Goal: Transaction & Acquisition: Obtain resource

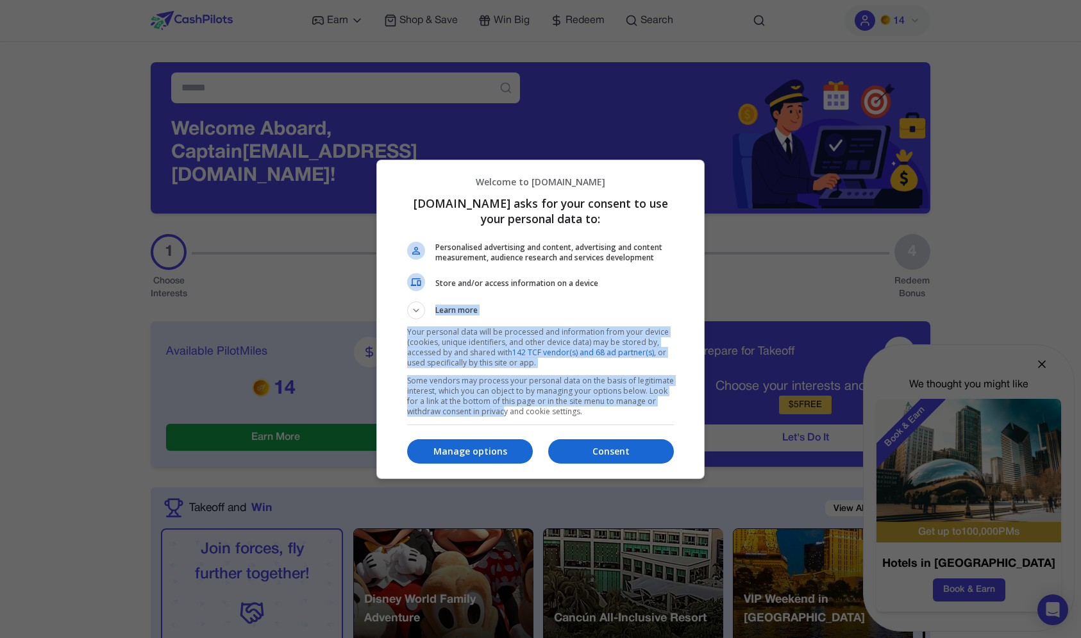
drag, startPoint x: 534, startPoint y: 194, endPoint x: 503, endPoint y: 410, distance: 218.8
click at [503, 410] on div "Welcome to [DOMAIN_NAME] [DOMAIN_NAME] asks for your consent to use your person…" at bounding box center [541, 292] width 308 height 264
click at [503, 410] on p "Some vendors may process your personal data on the basis of legitimate interest…" at bounding box center [540, 396] width 267 height 41
drag, startPoint x: 560, startPoint y: 181, endPoint x: 543, endPoint y: 407, distance: 226.4
click at [543, 407] on div "Welcome to [DOMAIN_NAME] [DOMAIN_NAME] asks for your consent to use your person…" at bounding box center [541, 292] width 308 height 264
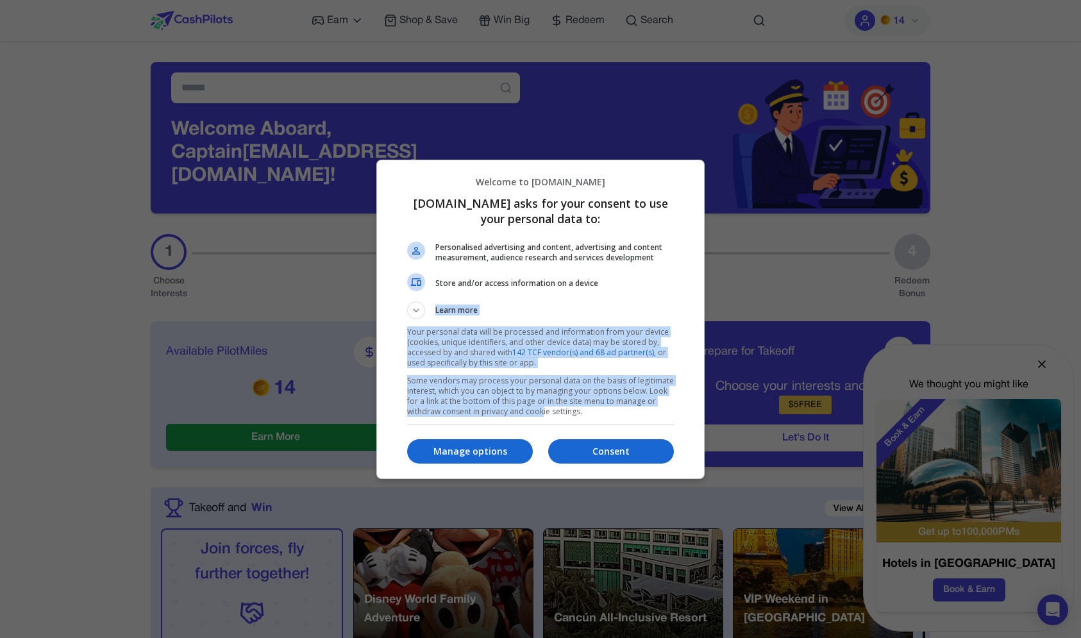
click at [543, 407] on p "Some vendors may process your personal data on the basis of legitimate interest…" at bounding box center [540, 396] width 267 height 41
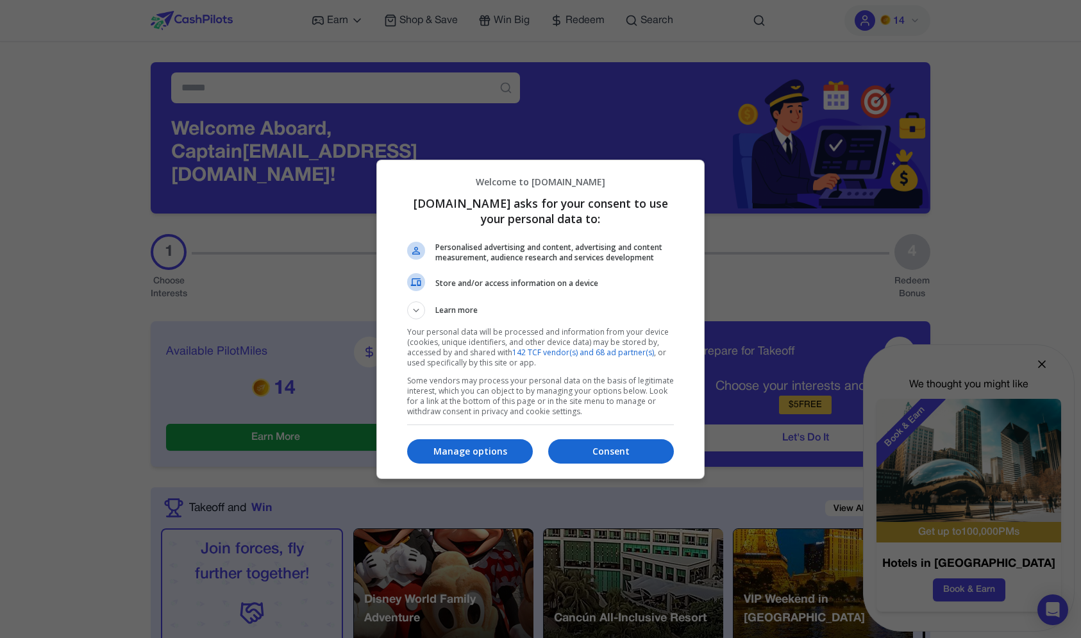
click at [461, 303] on button "Learn more" at bounding box center [540, 310] width 267 height 18
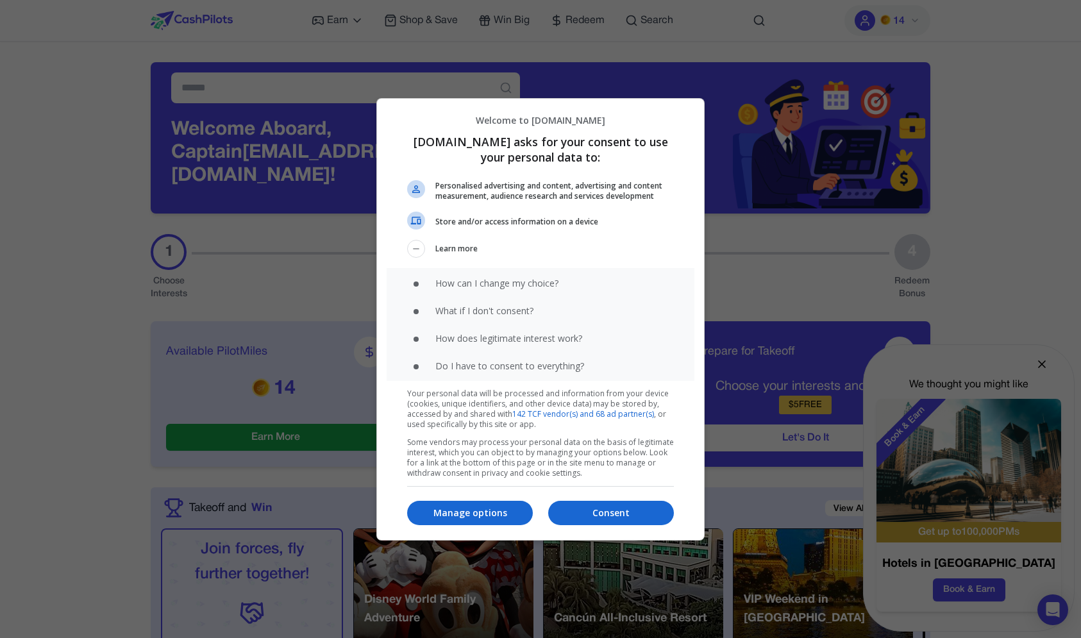
click at [457, 255] on span "Learn more" at bounding box center [456, 250] width 42 height 15
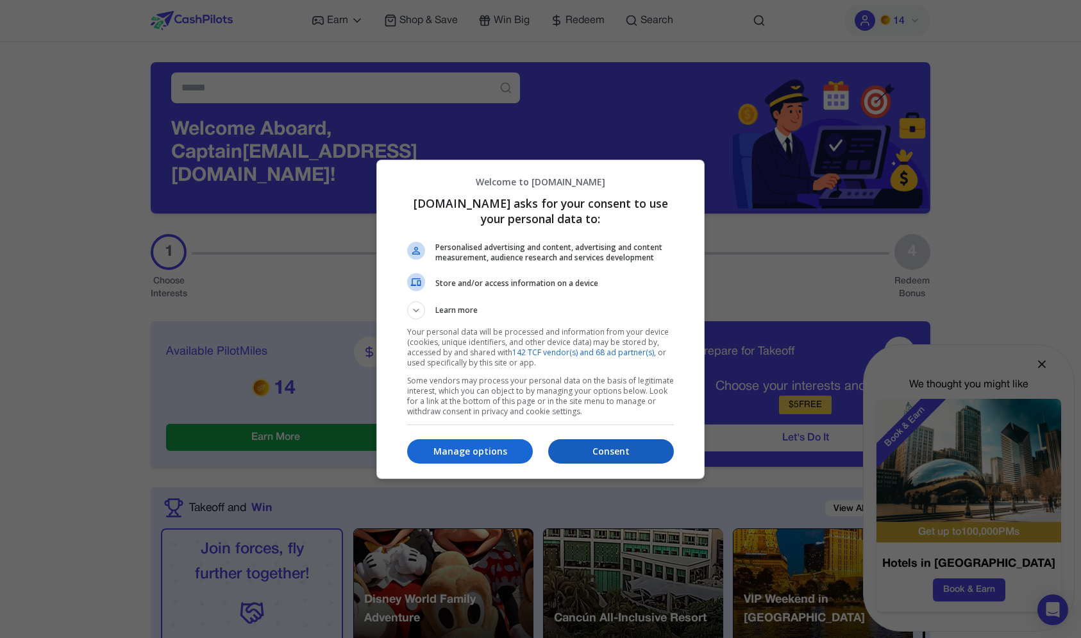
click at [610, 455] on p "Consent" at bounding box center [611, 451] width 126 height 13
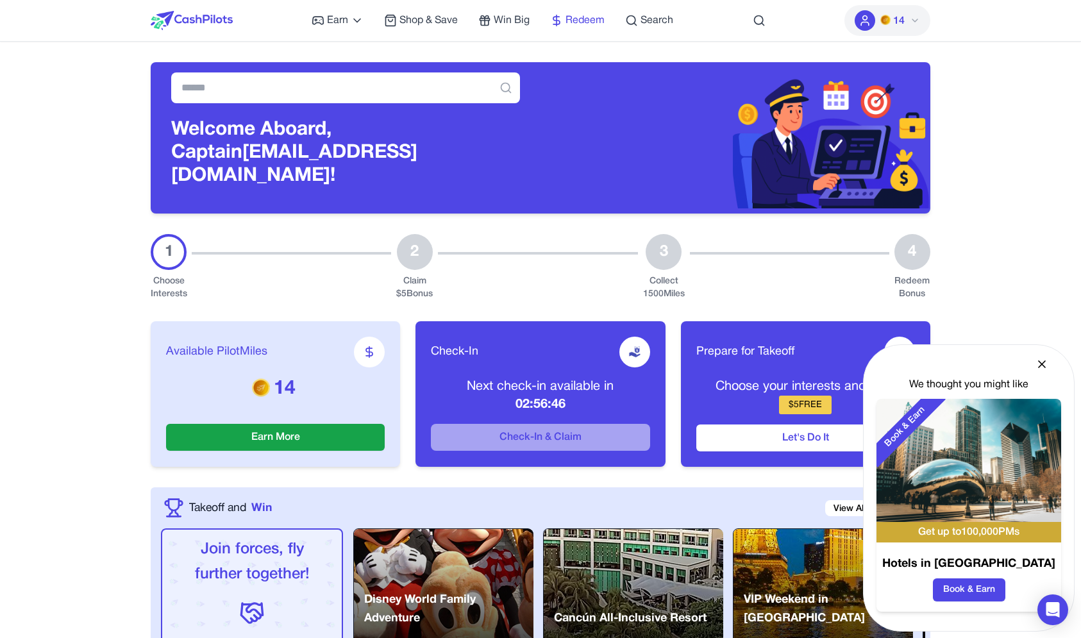
click at [592, 21] on span "Redeem" at bounding box center [585, 20] width 39 height 15
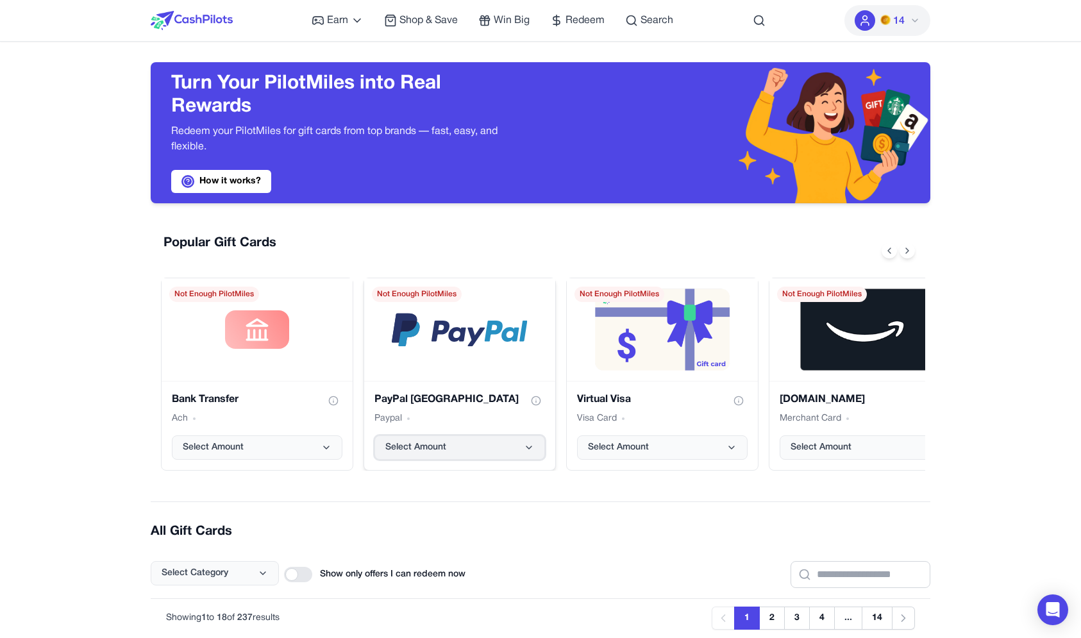
click at [407, 458] on button "Select Amount" at bounding box center [460, 447] width 171 height 24
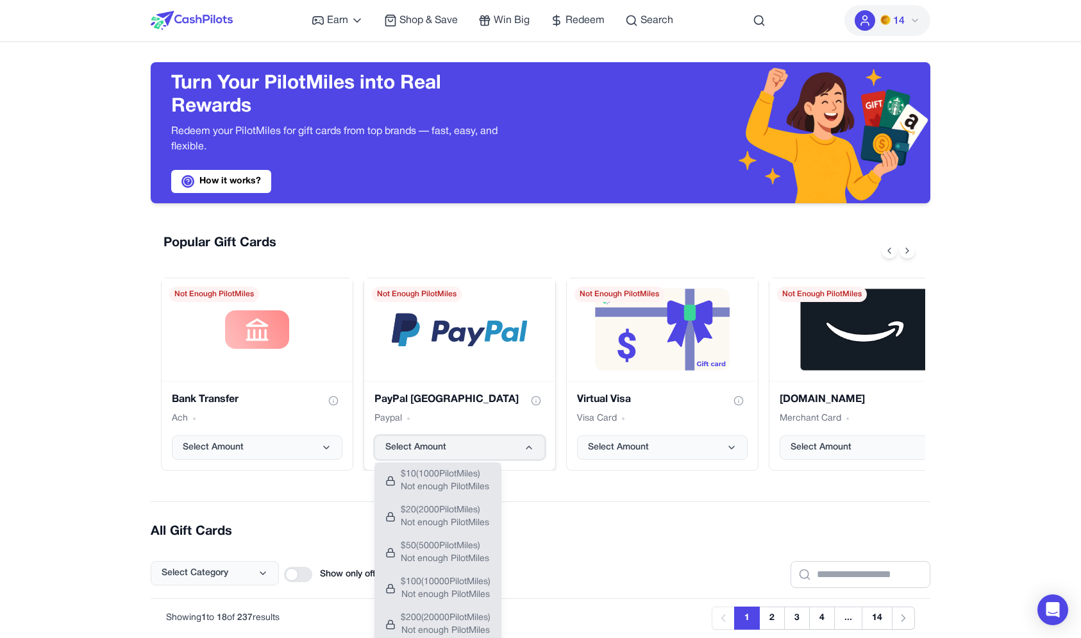
click at [407, 458] on button "Select Amount" at bounding box center [460, 447] width 171 height 24
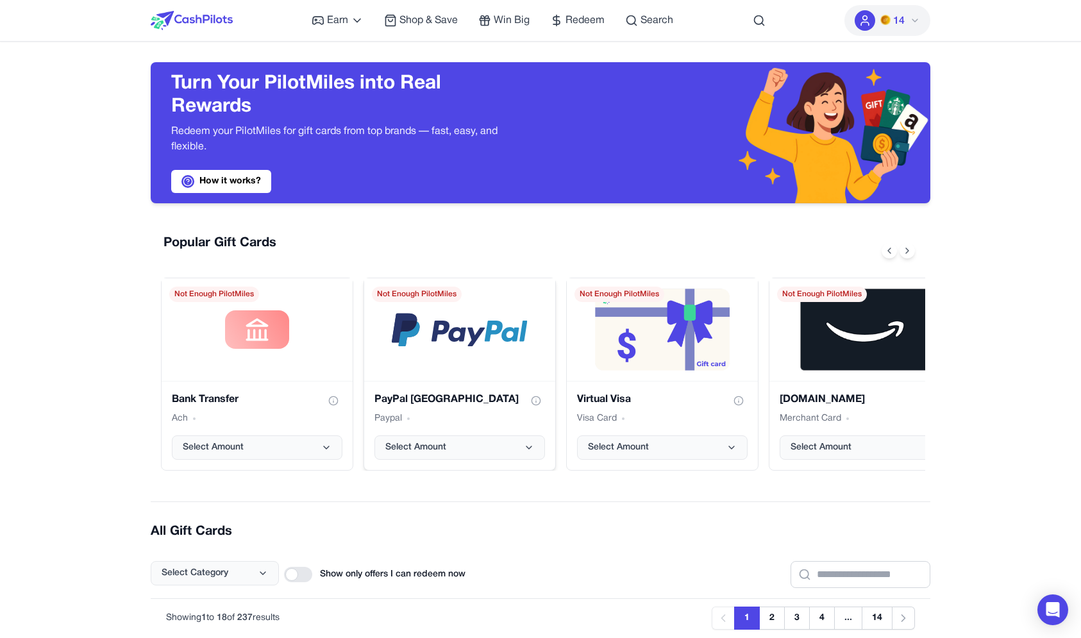
click at [407, 460] on div "PayPal [GEOGRAPHIC_DATA] Paypal Select Amount" at bounding box center [459, 425] width 191 height 89
click at [407, 452] on span "Select Amount" at bounding box center [415, 447] width 61 height 13
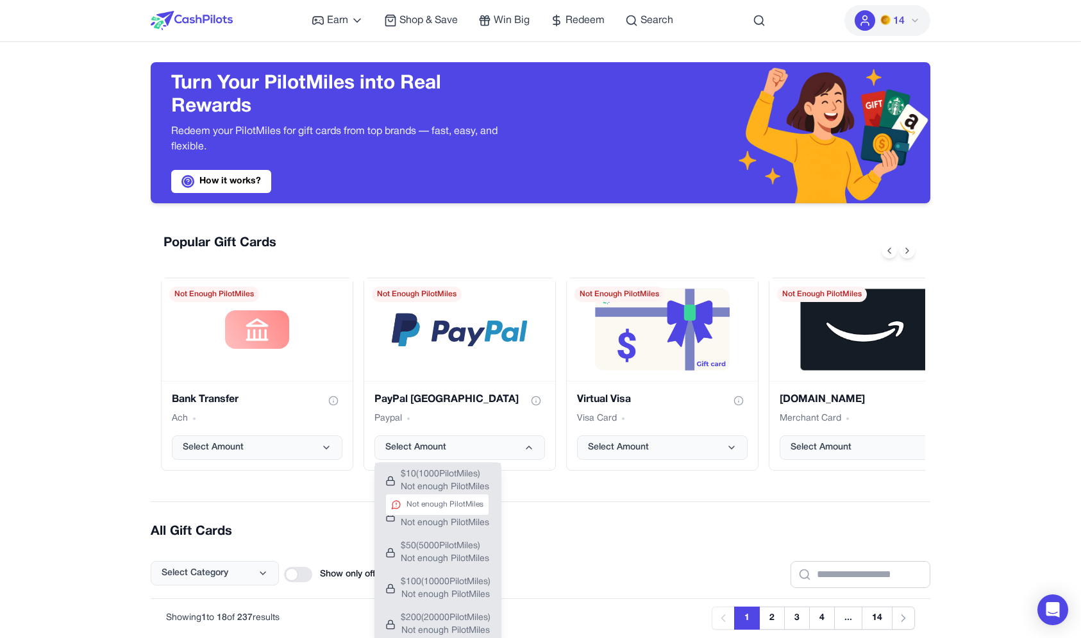
click at [404, 489] on span "Not enough PilotMiles" at bounding box center [445, 487] width 88 height 13
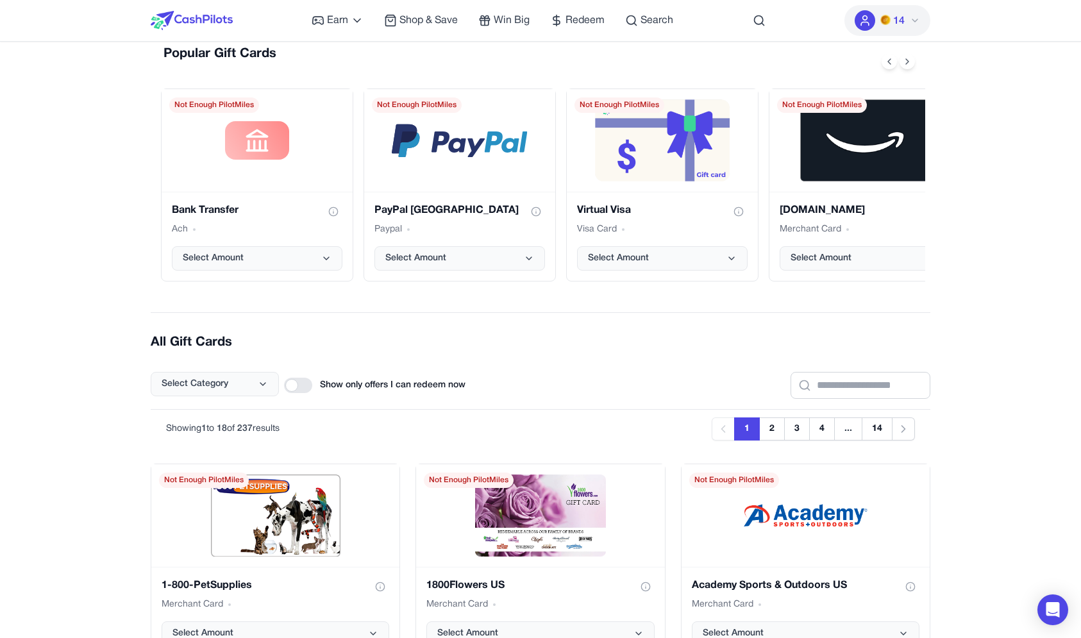
scroll to position [190, 0]
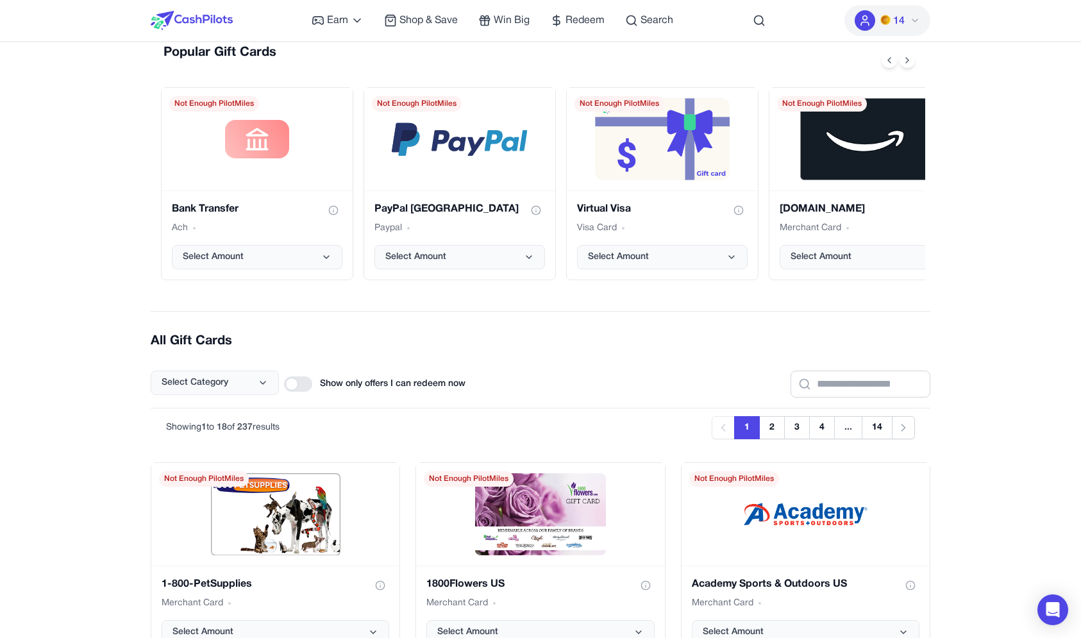
click at [350, 8] on div "Earn Play Games Enjoy fun games and earn Try New App Test new app for rewards T…" at bounding box center [493, 20] width 362 height 41
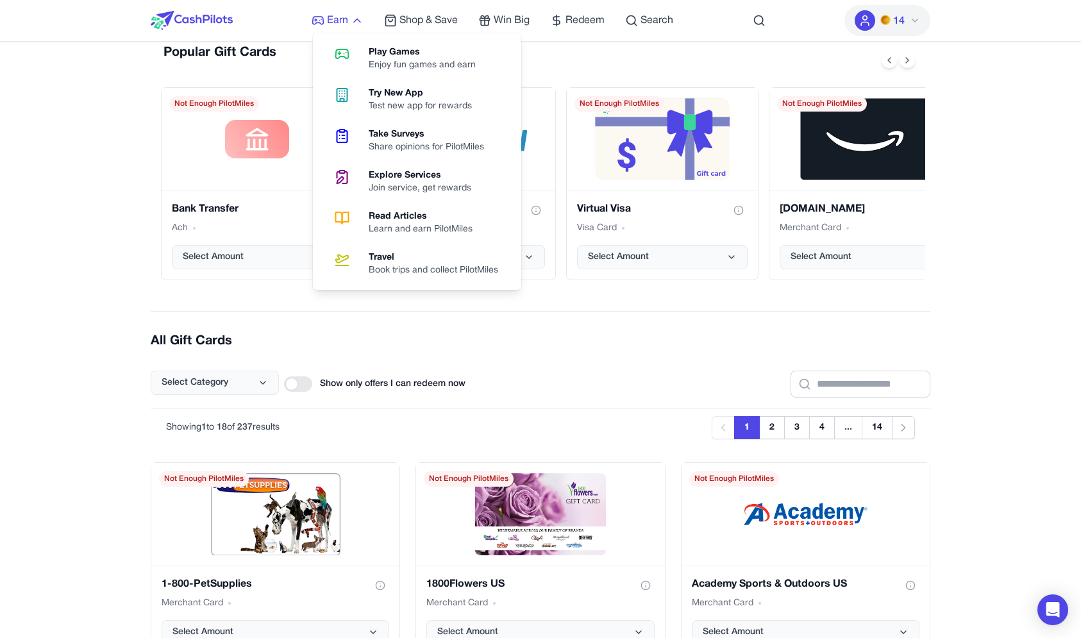
click at [342, 15] on span "Earn" at bounding box center [337, 20] width 21 height 15
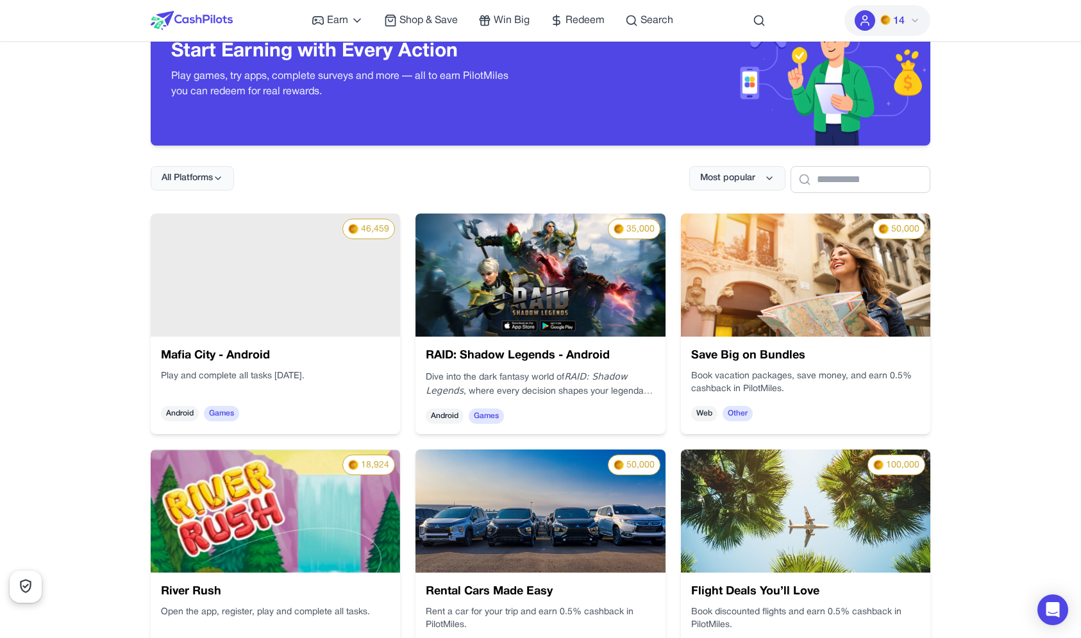
scroll to position [54, 0]
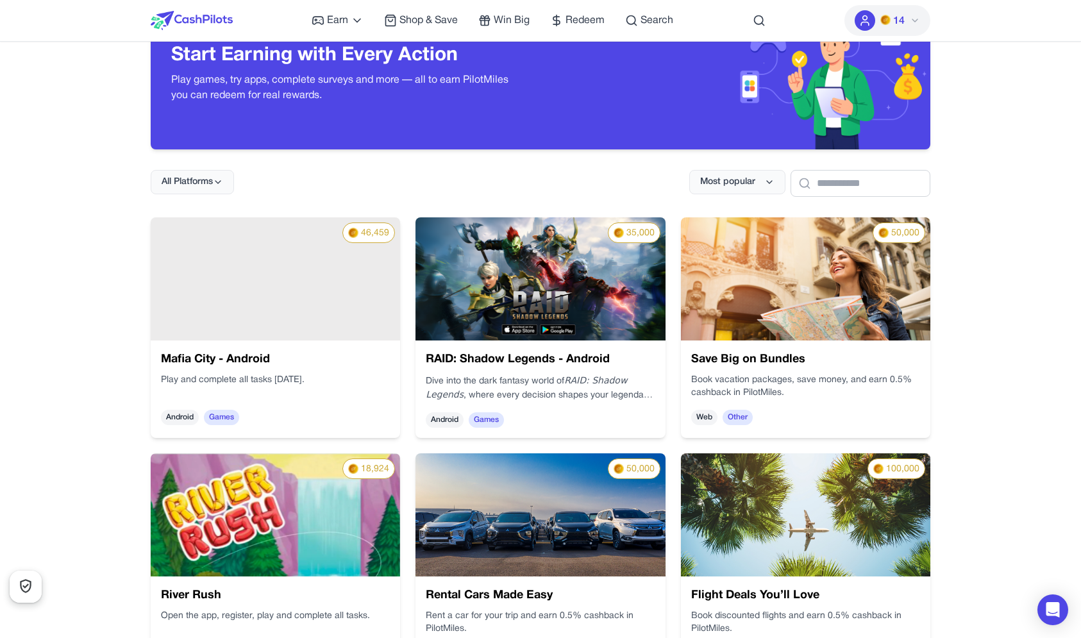
click at [183, 19] on img at bounding box center [192, 20] width 82 height 19
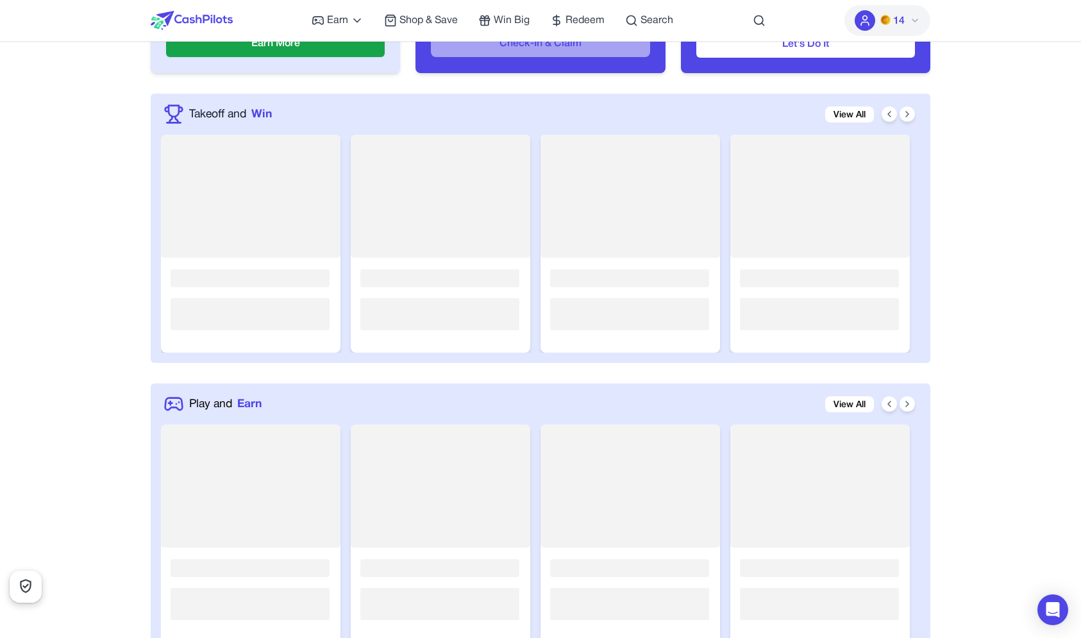
scroll to position [705, 0]
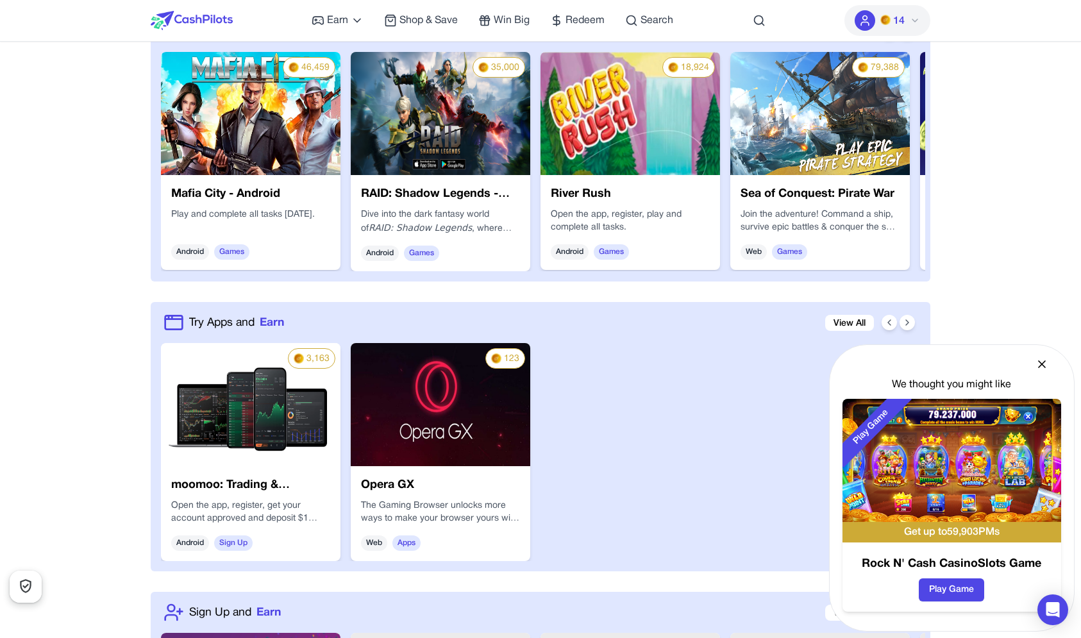
click at [923, 383] on div "We thought you might like" at bounding box center [952, 384] width 219 height 15
click at [924, 383] on div "We thought you might like" at bounding box center [952, 384] width 219 height 15
click at [1043, 362] on icon at bounding box center [1042, 364] width 6 height 6
